Goal: Task Accomplishment & Management: Manage account settings

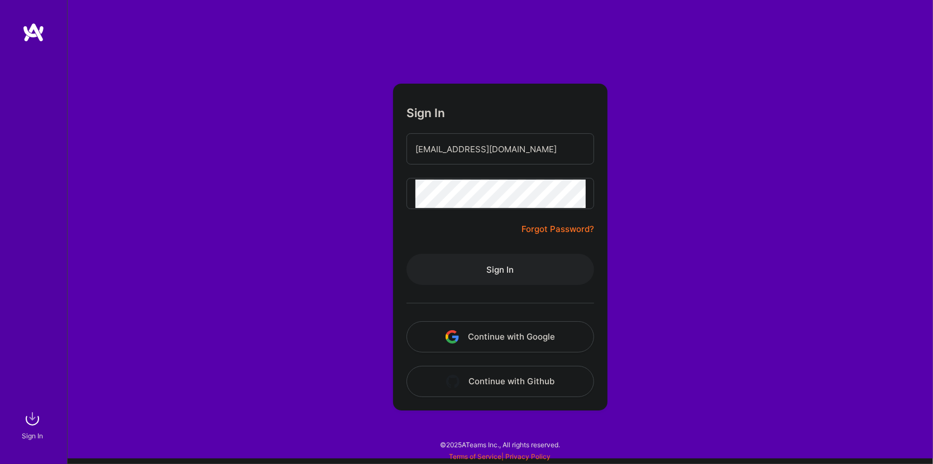
click at [458, 275] on button "Sign In" at bounding box center [500, 269] width 188 height 31
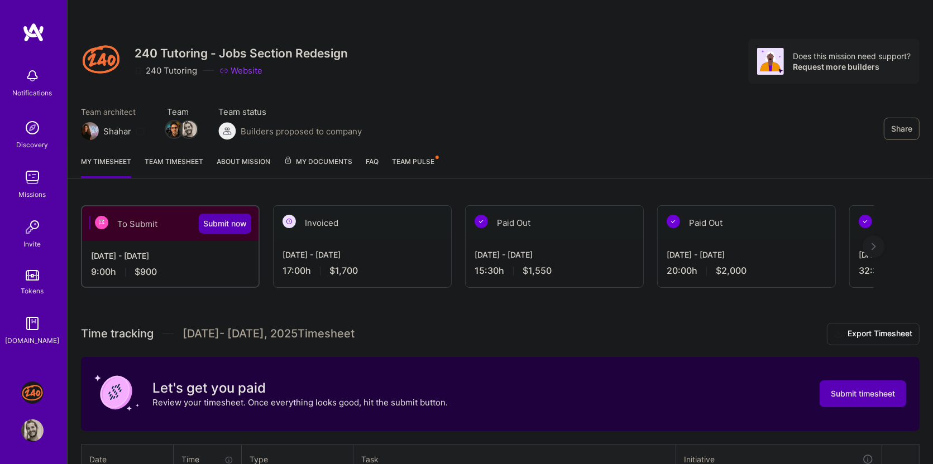
click at [475, 176] on div "My timesheet Team timesheet About Mission My Documents FAQ Team Pulse" at bounding box center [500, 163] width 865 height 32
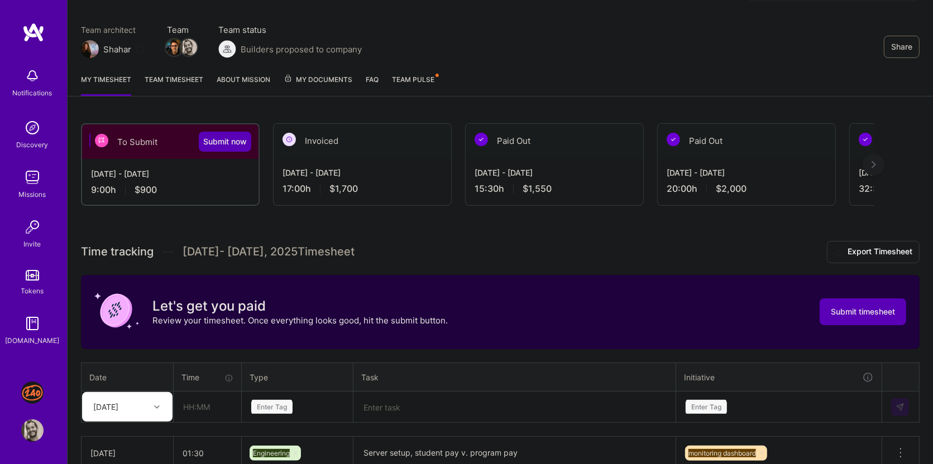
scroll to position [114, 0]
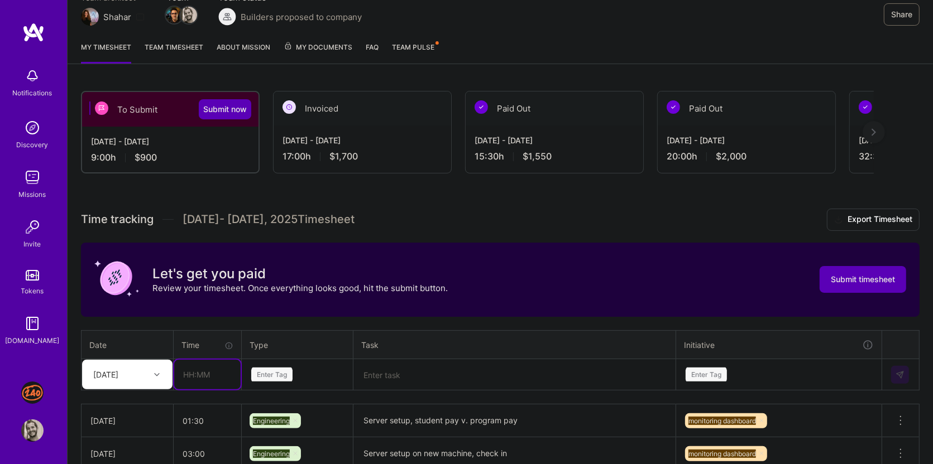
click at [195, 366] on input "text" at bounding box center [207, 375] width 66 height 30
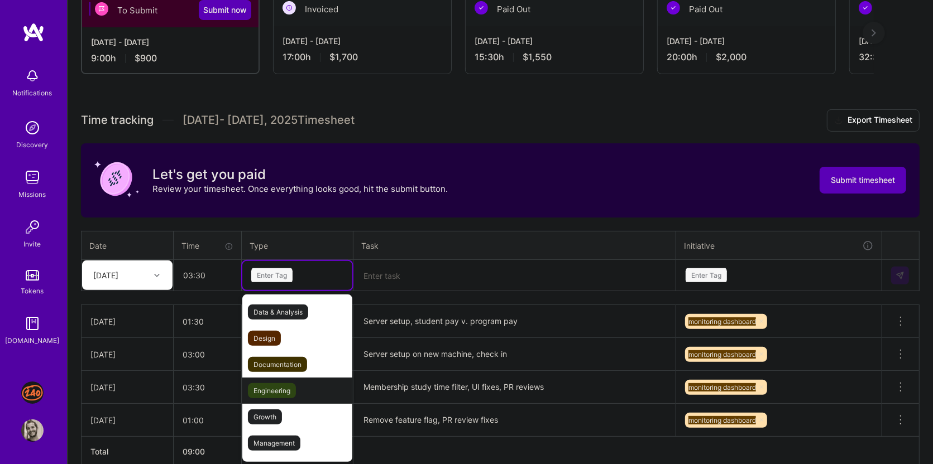
scroll to position [214, 0]
click at [328, 396] on div "Engineering" at bounding box center [297, 391] width 110 height 26
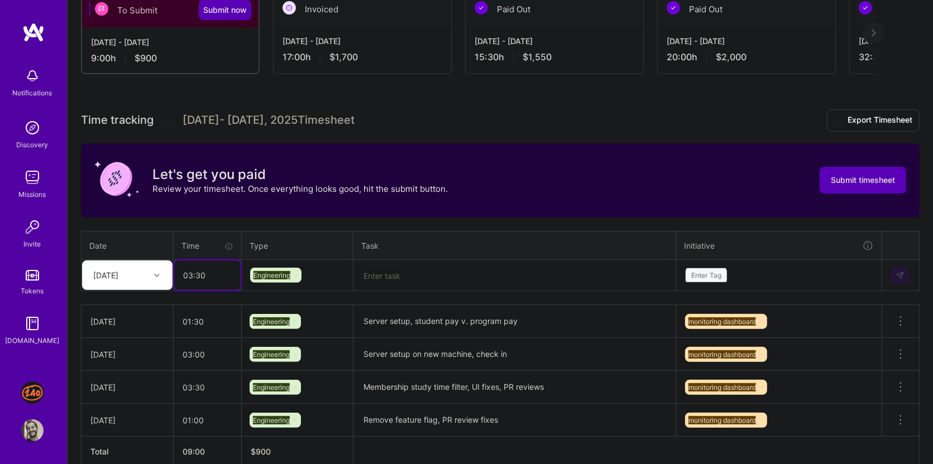
drag, startPoint x: 196, startPoint y: 271, endPoint x: 221, endPoint y: 271, distance: 25.1
click at [221, 271] on input "03:30" at bounding box center [207, 276] width 66 height 30
click at [190, 274] on input "03:00" at bounding box center [207, 276] width 66 height 30
click at [203, 274] on input "03:00" at bounding box center [207, 276] width 66 height 30
type input "03:30"
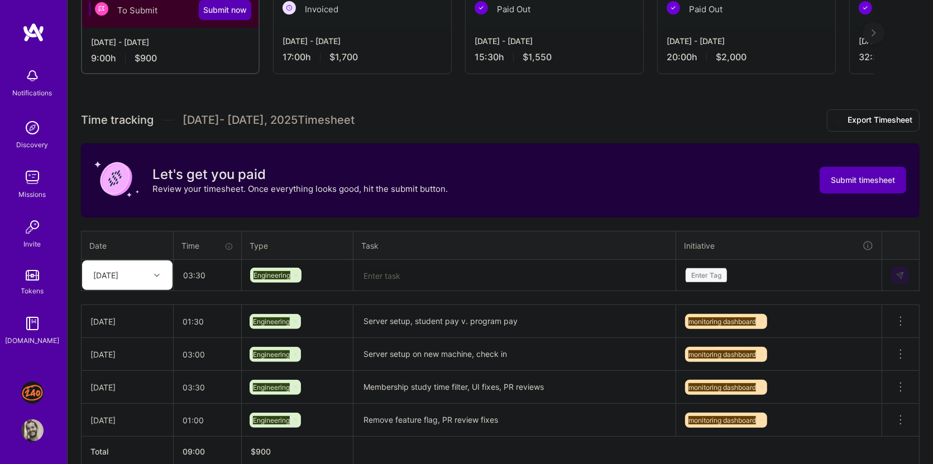
click at [399, 279] on textarea at bounding box center [514, 275] width 320 height 29
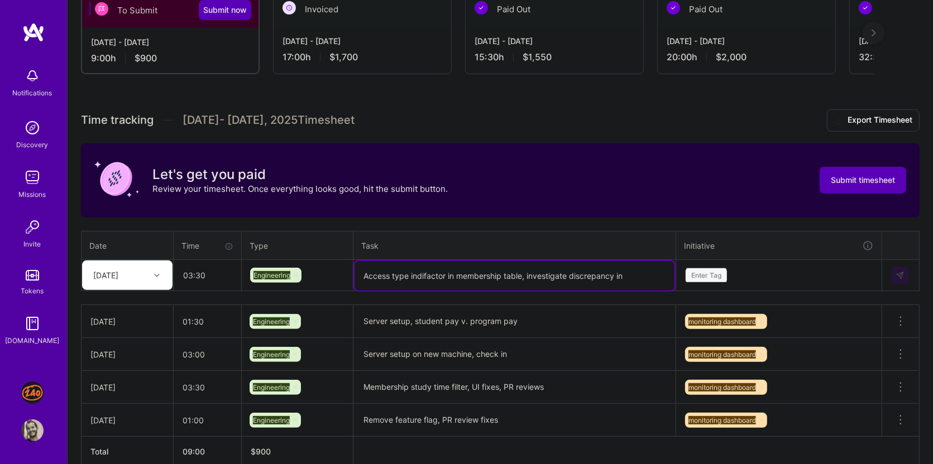
click at [549, 270] on textarea "Access type indifactor in membership table, investigate discrepancy in" at bounding box center [514, 276] width 320 height 30
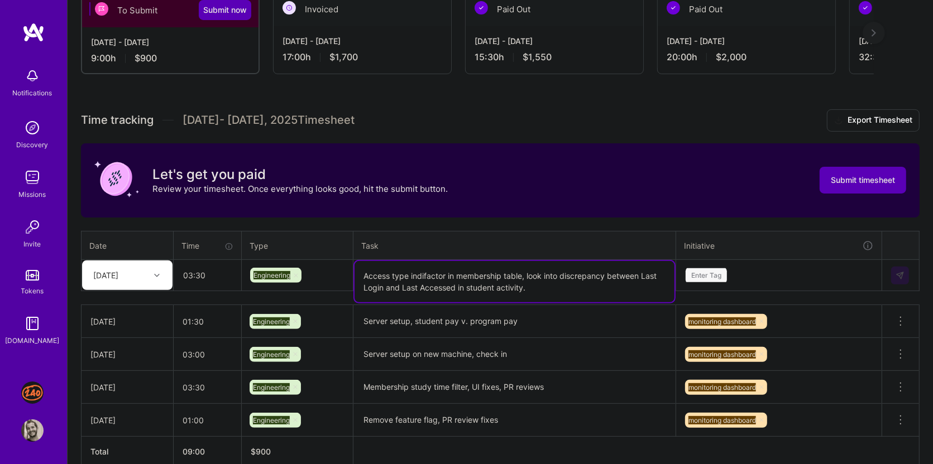
type textarea "Access type indifactor in membership table, look into discrepancy between Last …"
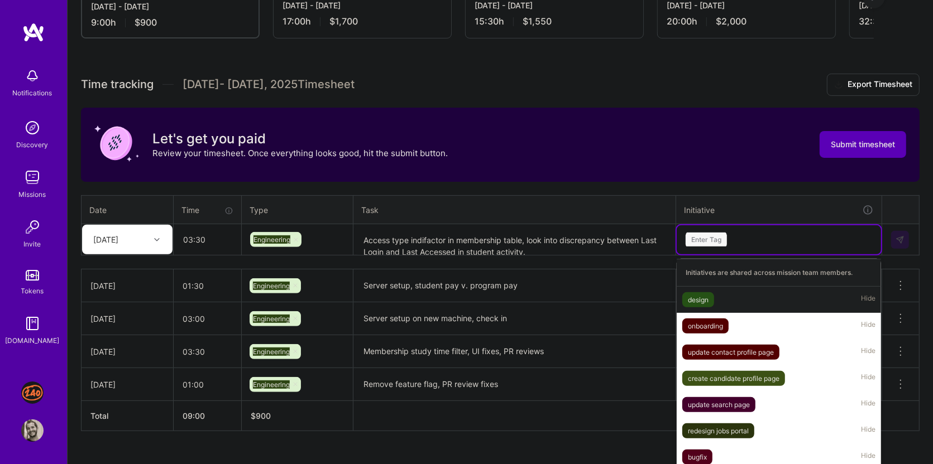
click at [755, 255] on div "option design focused, 1 of 10. 10 results available. Use Up and Down to choose…" at bounding box center [779, 240] width 204 height 29
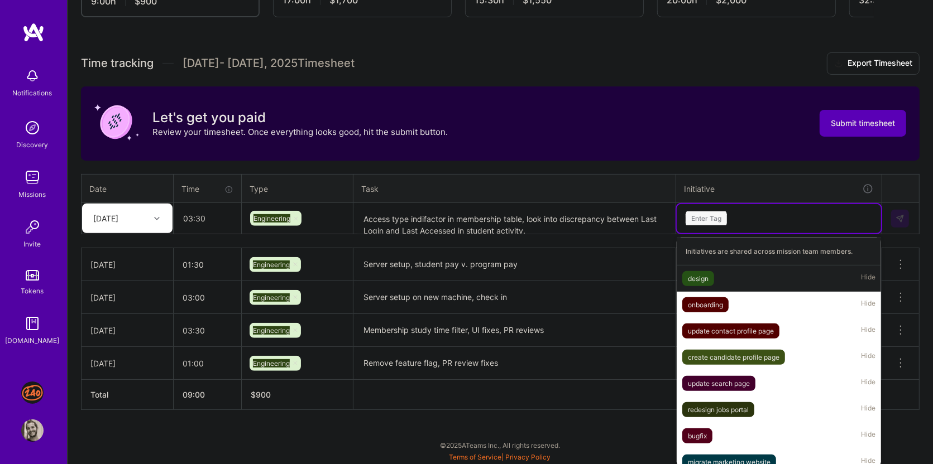
scroll to position [268, 0]
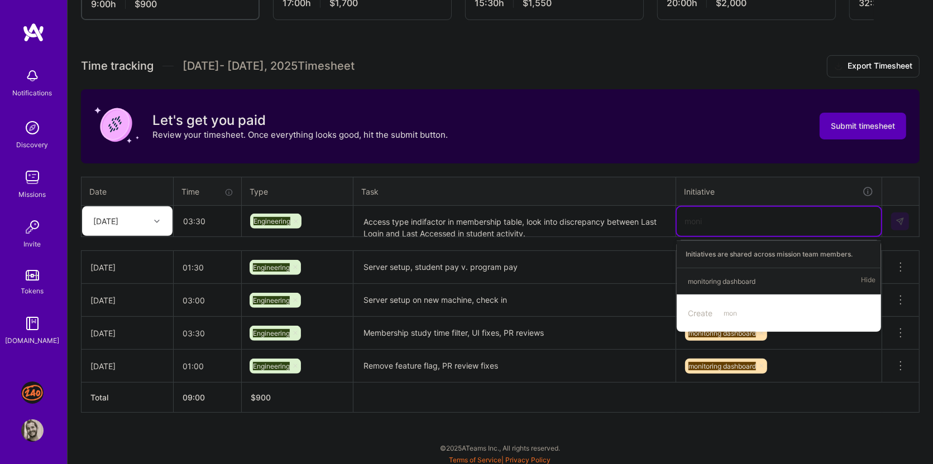
type input "monit"
click at [765, 277] on div "monitoring dashboard Hide" at bounding box center [779, 281] width 204 height 26
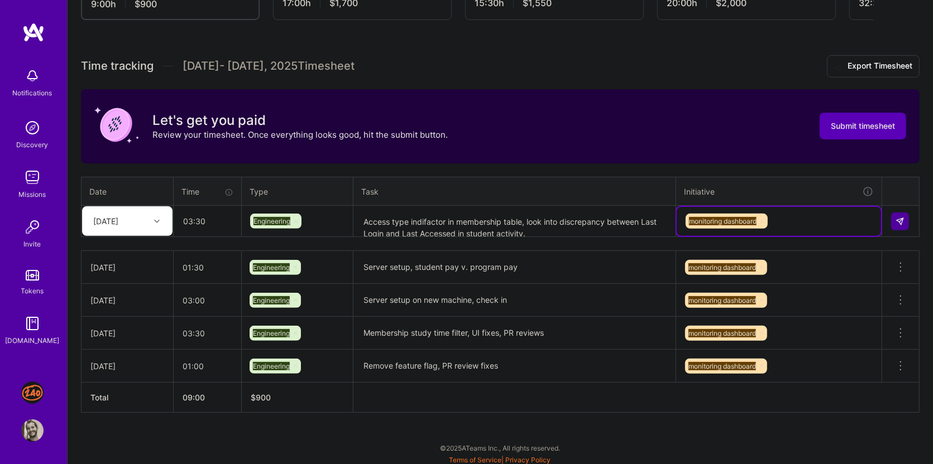
click at [524, 228] on textarea "Access type indifactor in membership table, look into discrepancy between Last …" at bounding box center [514, 222] width 320 height 30
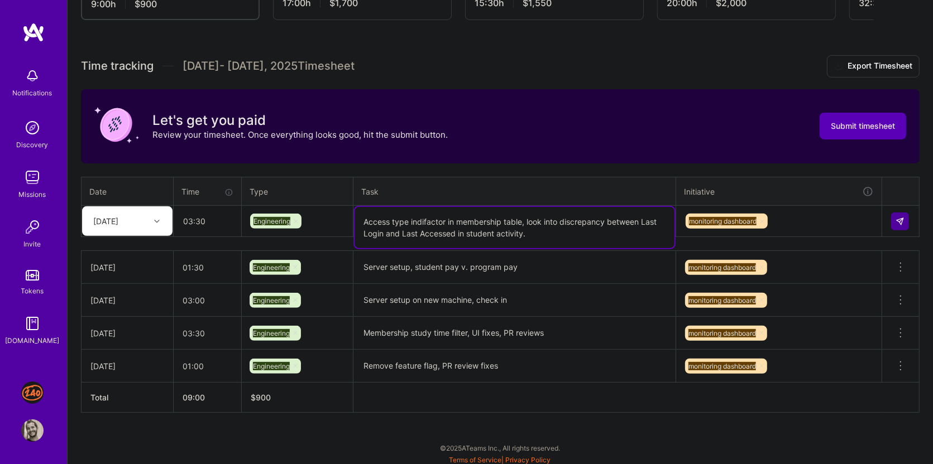
click at [462, 229] on textarea "Access type indifactor in membership table, look into discrepancy between Last …" at bounding box center [514, 227] width 320 height 41
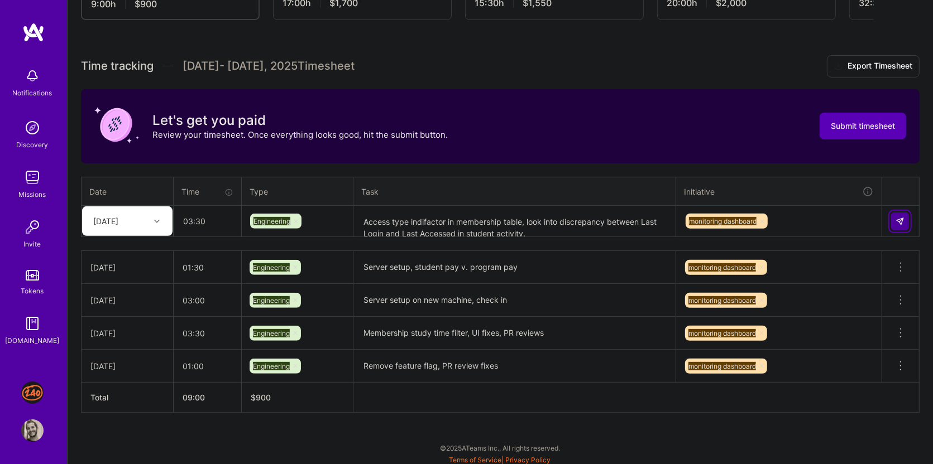
click at [899, 217] on img at bounding box center [899, 221] width 9 height 9
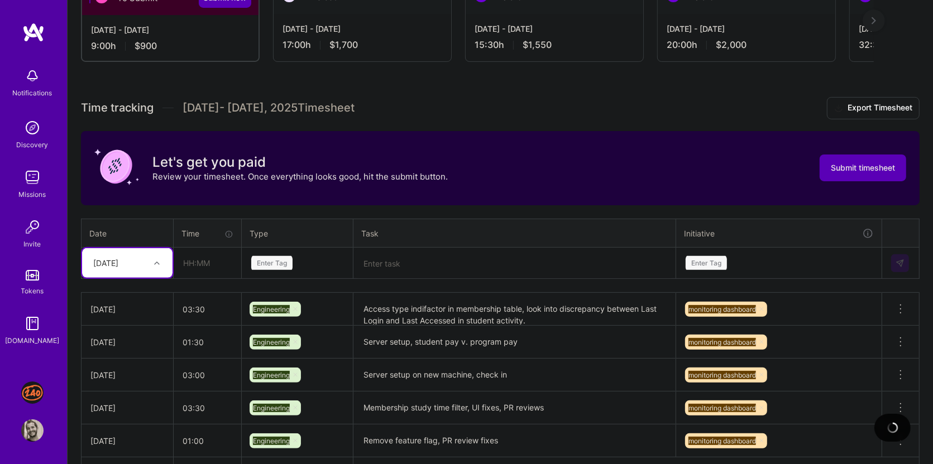
scroll to position [198, 0]
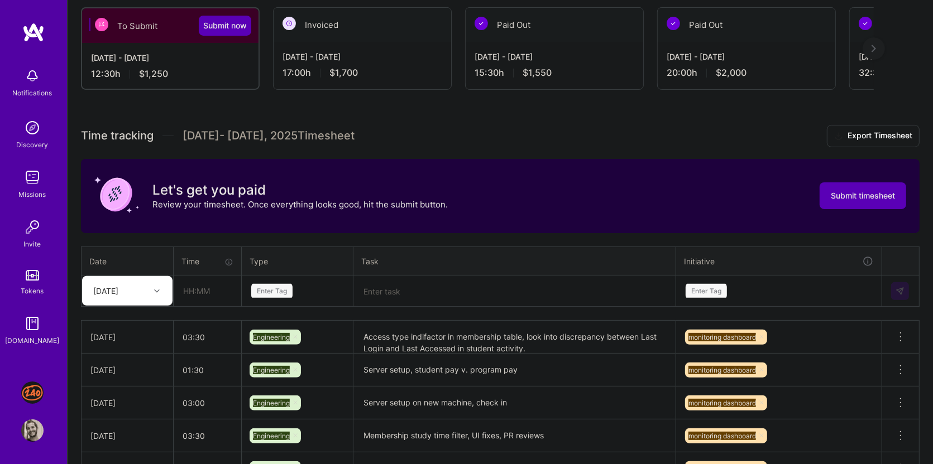
click at [497, 182] on div "Let's get you paid Review your timesheet. Once everything looks good, hit the s…" at bounding box center [500, 196] width 838 height 74
